Goal: Task Accomplishment & Management: Manage account settings

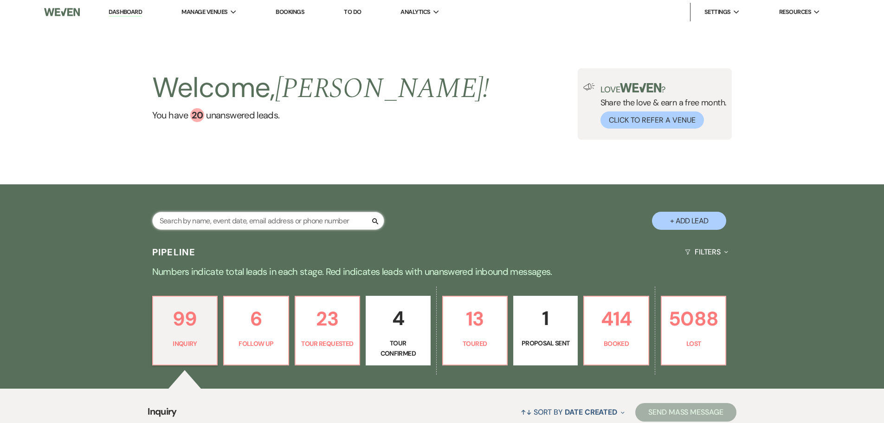
click at [219, 224] on input "text" at bounding box center [268, 221] width 232 height 18
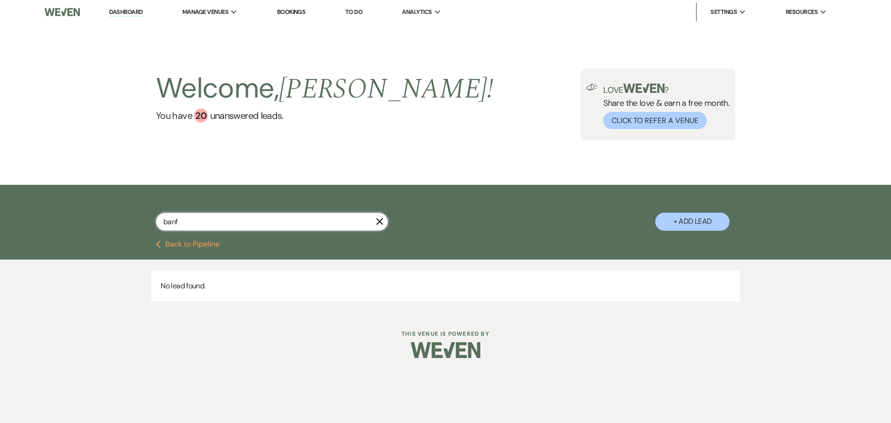
type input "ban"
select select "8"
select select "1"
select select "4"
select select "8"
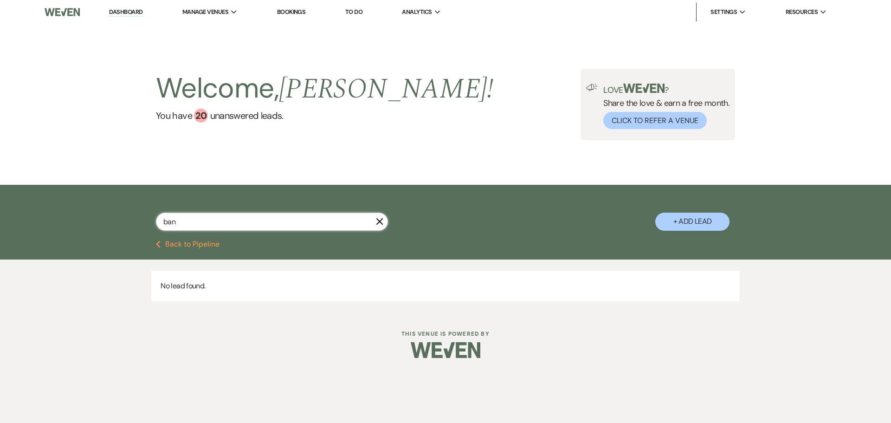
select select "10"
select select "8"
select select "5"
select select "8"
select select "5"
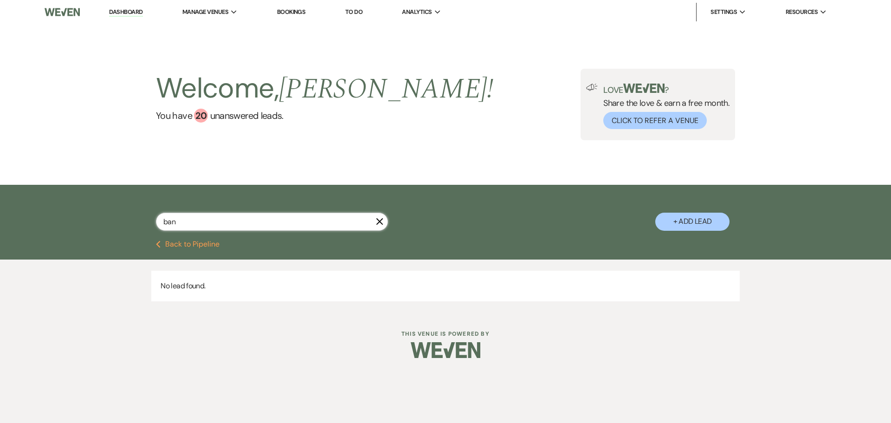
select select "8"
select select "5"
select select "8"
select select "1"
select select "8"
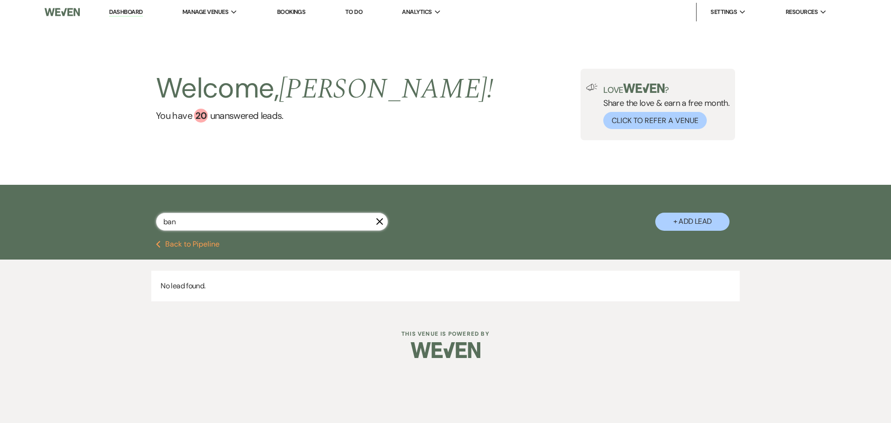
select select "5"
select select "8"
select select "5"
select select "8"
select select "11"
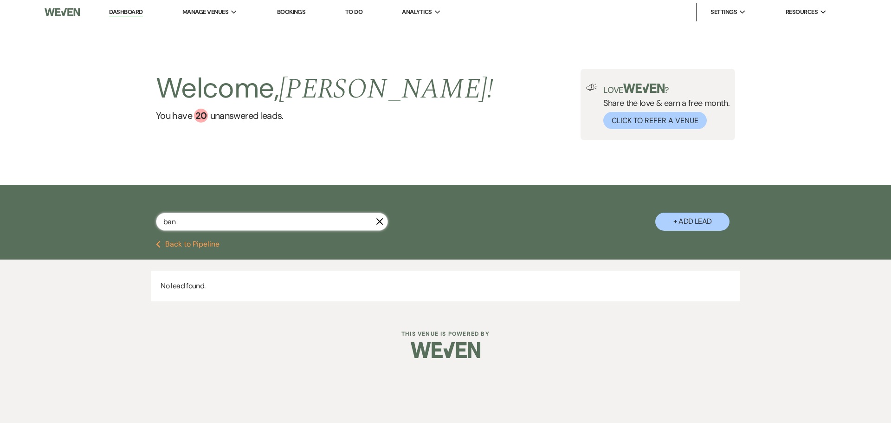
select select "8"
select select "5"
select select "8"
select select "10"
select select "8"
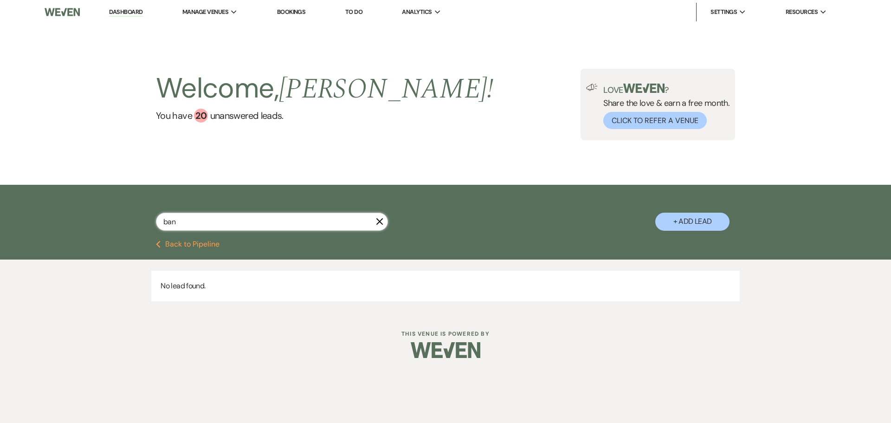
select select "6"
select select "8"
select select "5"
select select "8"
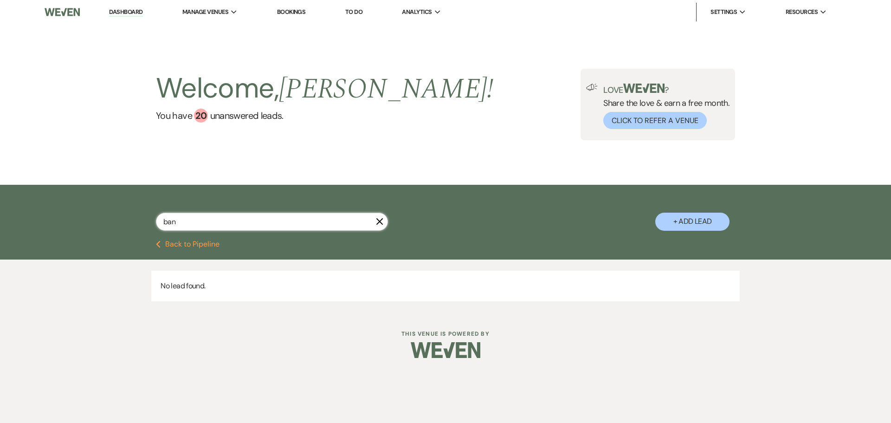
select select "8"
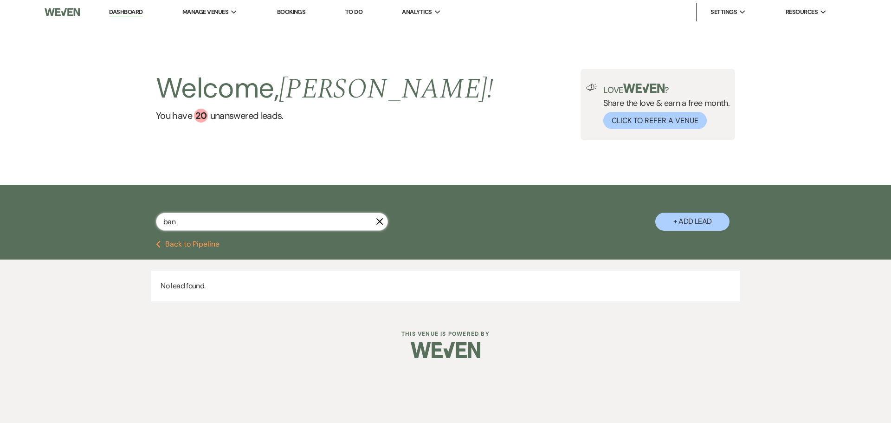
select select "8"
select select "2"
select select "8"
select select "2"
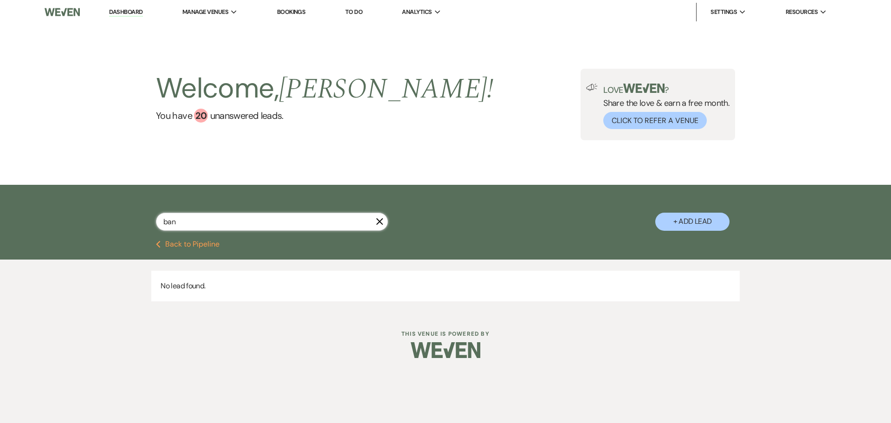
select select "8"
select select "2"
select select "8"
select select "2"
select select "8"
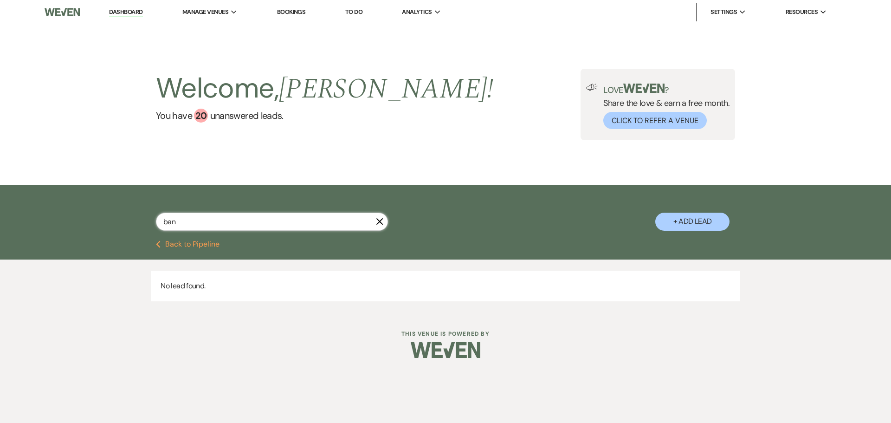
select select "2"
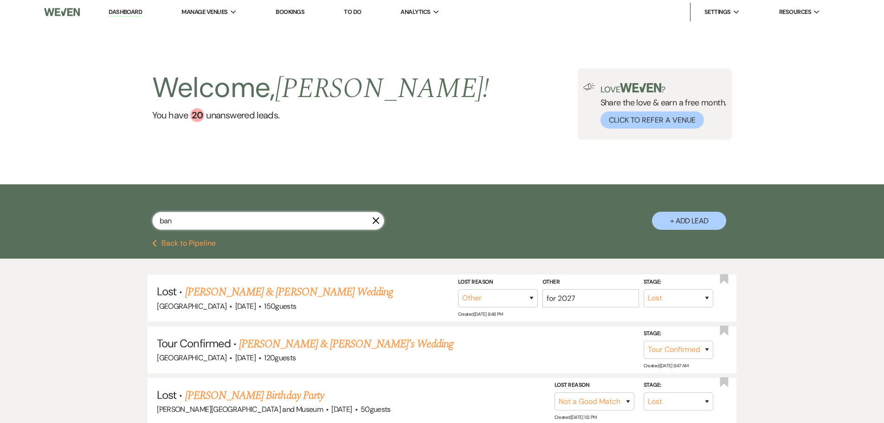
drag, startPoint x: 180, startPoint y: 223, endPoint x: 146, endPoint y: 226, distance: 34.4
click at [146, 226] on div "ban X + Add Lead" at bounding box center [442, 213] width 668 height 49
click at [192, 242] on button "Previous Back to Pipeline" at bounding box center [184, 242] width 64 height 7
